Goal: Transaction & Acquisition: Purchase product/service

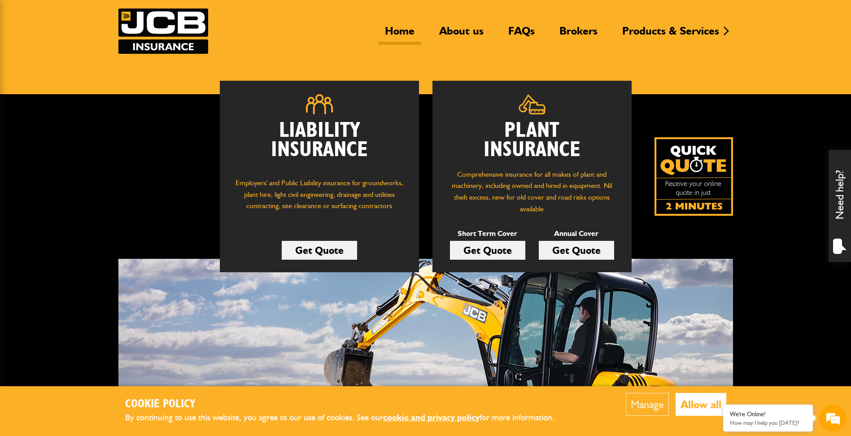
scroll to position [45, 0]
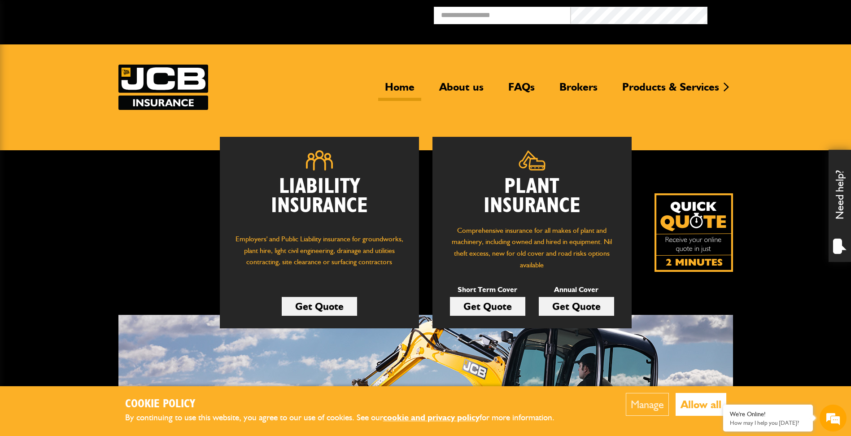
click at [703, 411] on button "Allow all" at bounding box center [700, 404] width 51 height 23
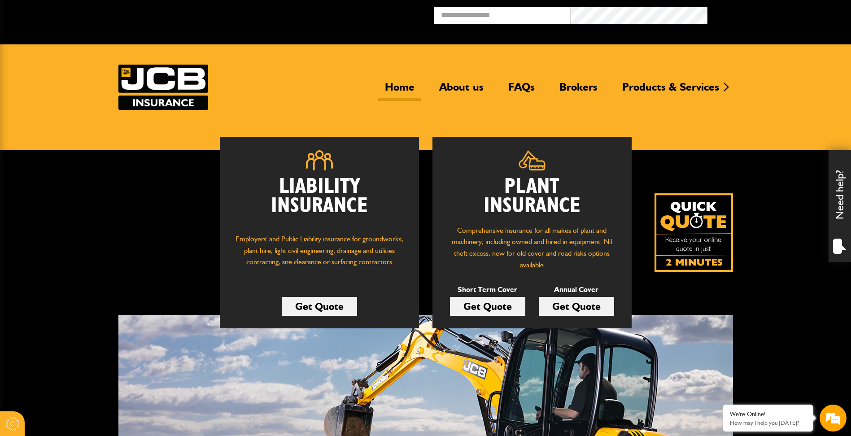
click at [495, 308] on link "Get Quote" at bounding box center [487, 306] width 75 height 19
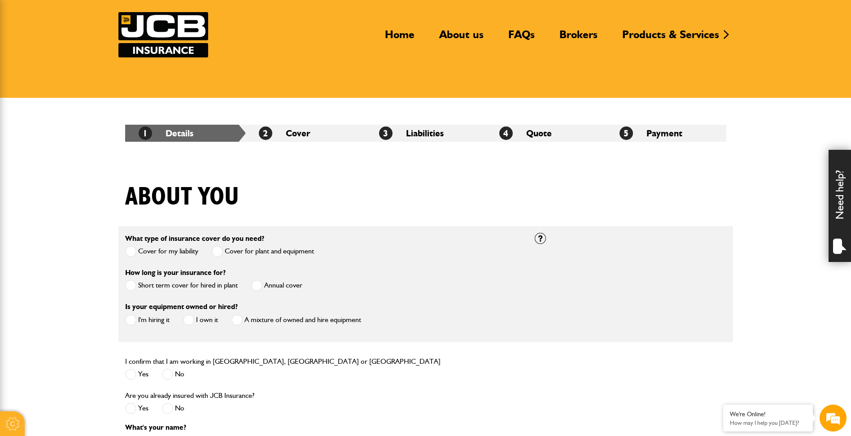
scroll to position [45, 0]
